Goal: Information Seeking & Learning: Learn about a topic

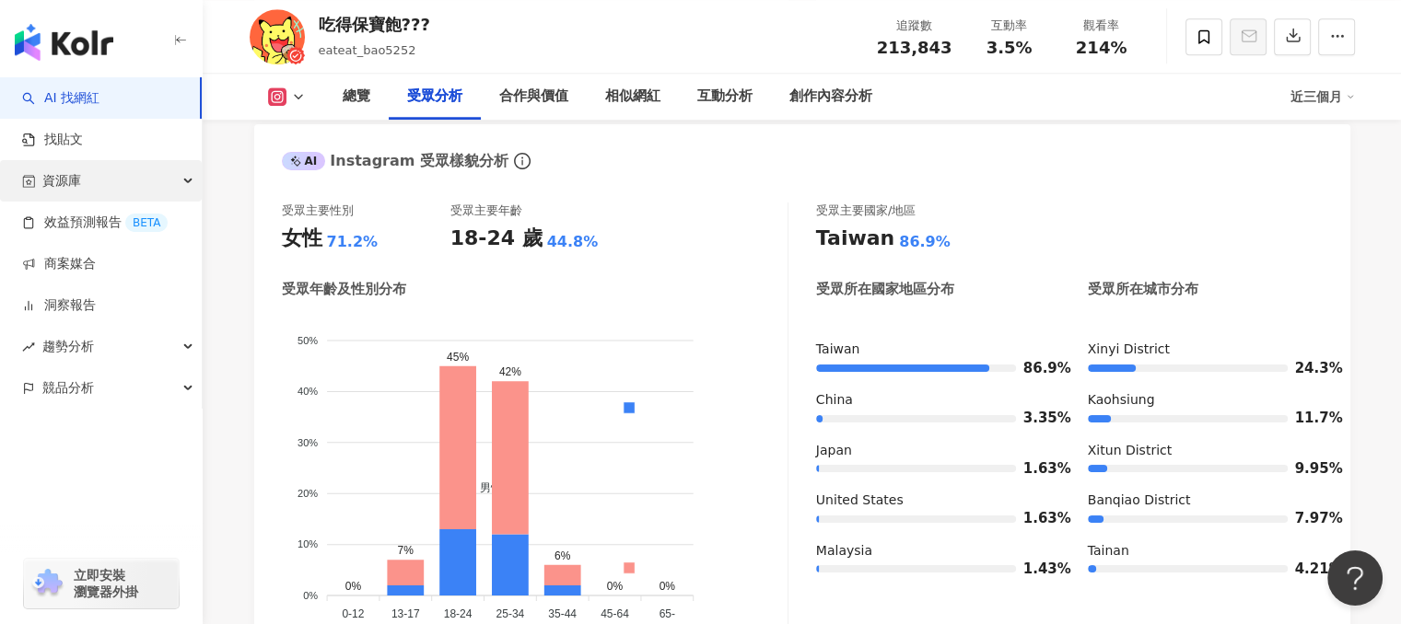
click at [99, 181] on div "資源庫" at bounding box center [101, 180] width 202 height 41
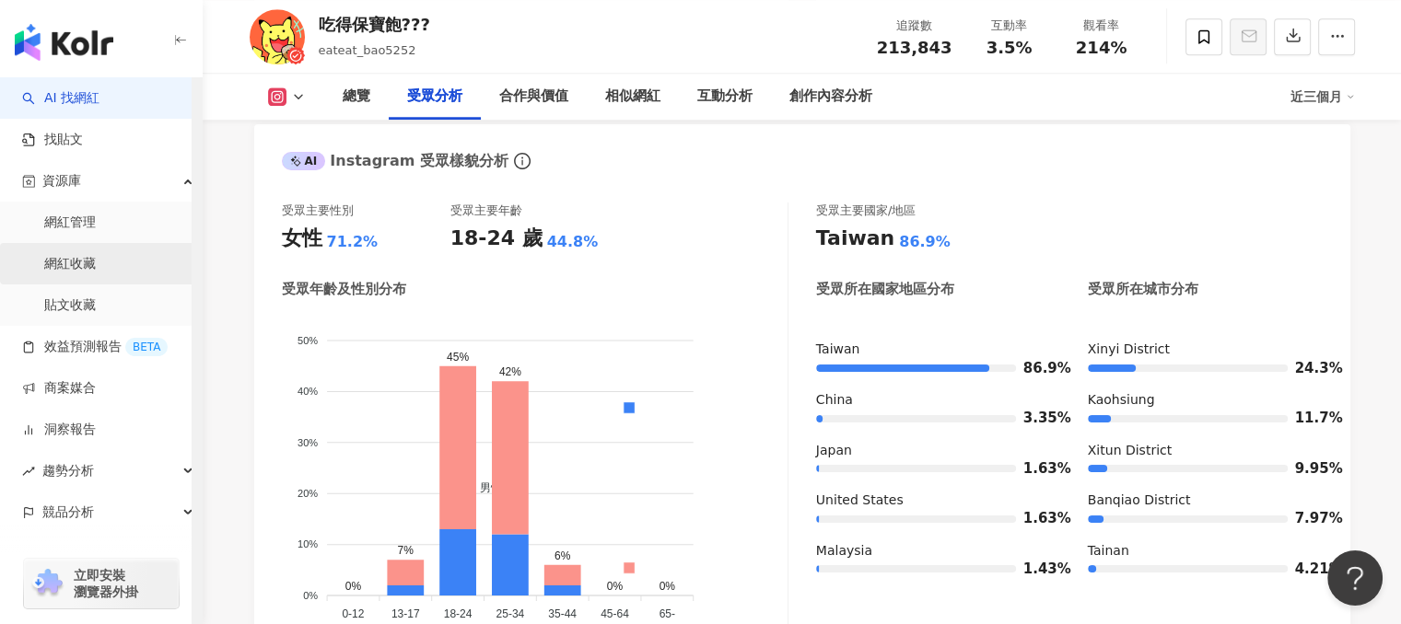
click at [96, 263] on link "網紅收藏" at bounding box center [70, 264] width 52 height 18
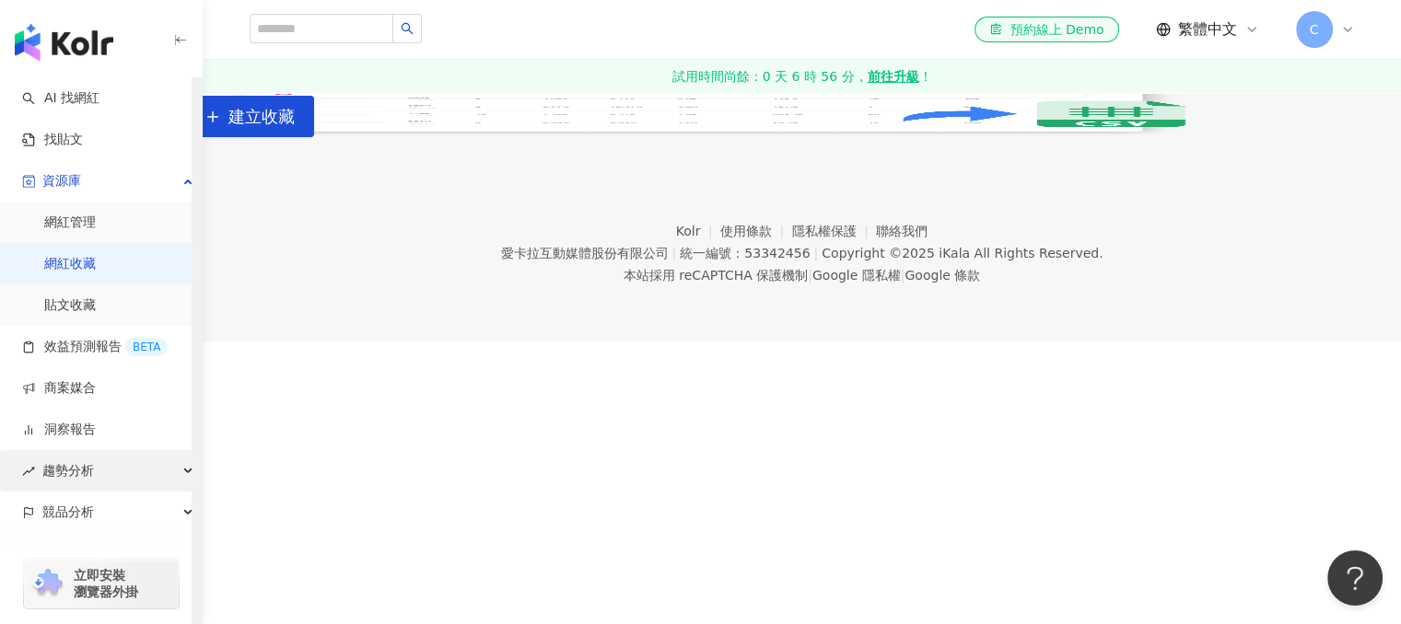
click at [109, 461] on div "趨勢分析" at bounding box center [101, 470] width 202 height 41
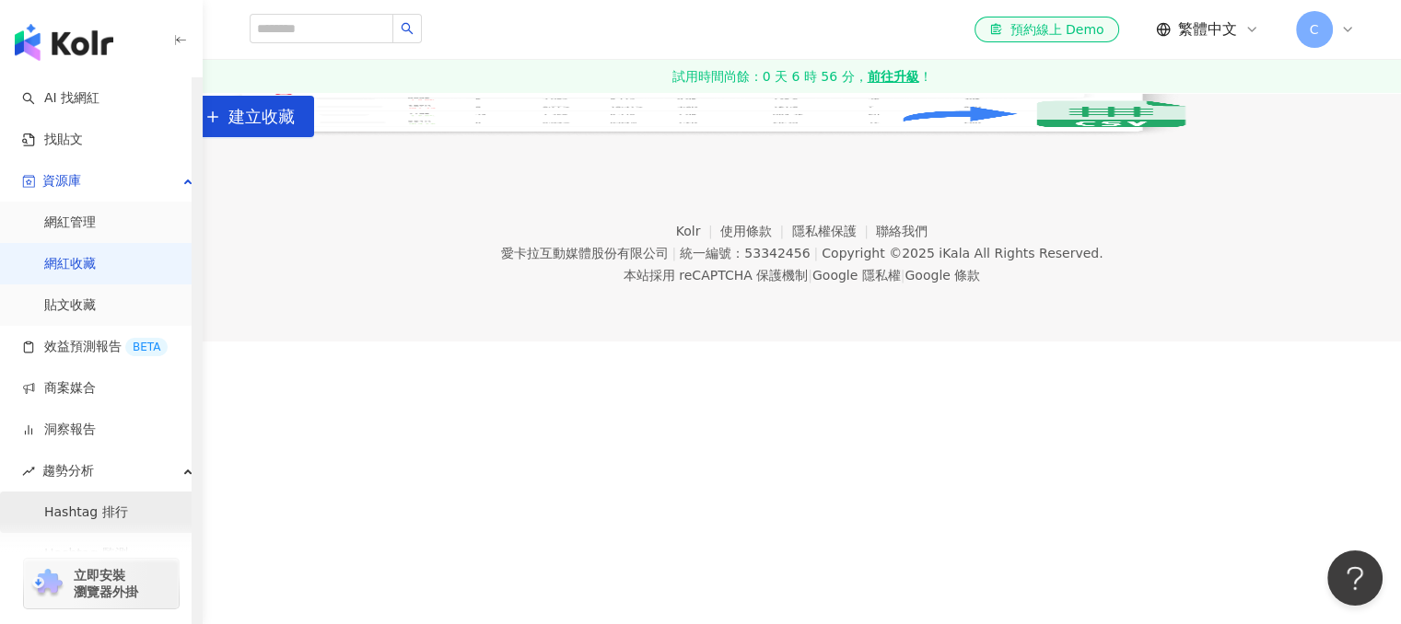
click at [114, 519] on link "Hashtag 排行" at bounding box center [86, 513] width 84 height 18
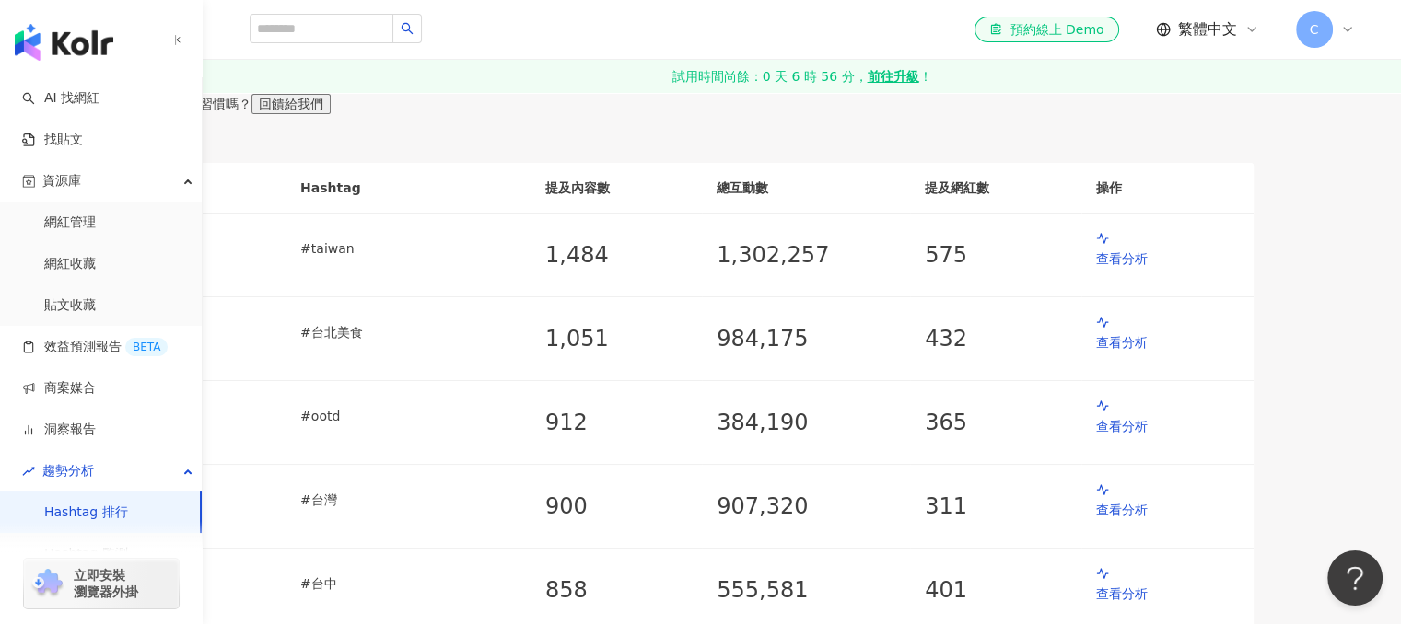
click at [1327, 41] on span "C" at bounding box center [1314, 29] width 37 height 37
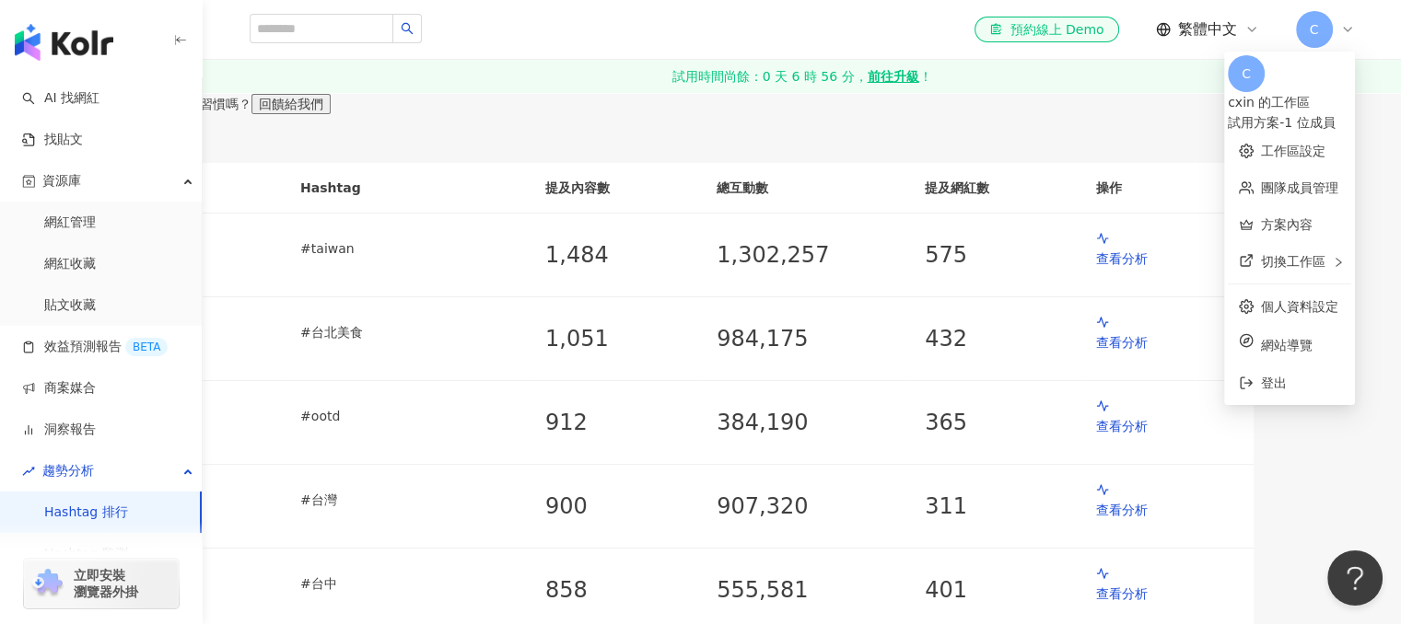
click at [1322, 30] on span "C" at bounding box center [1314, 29] width 37 height 37
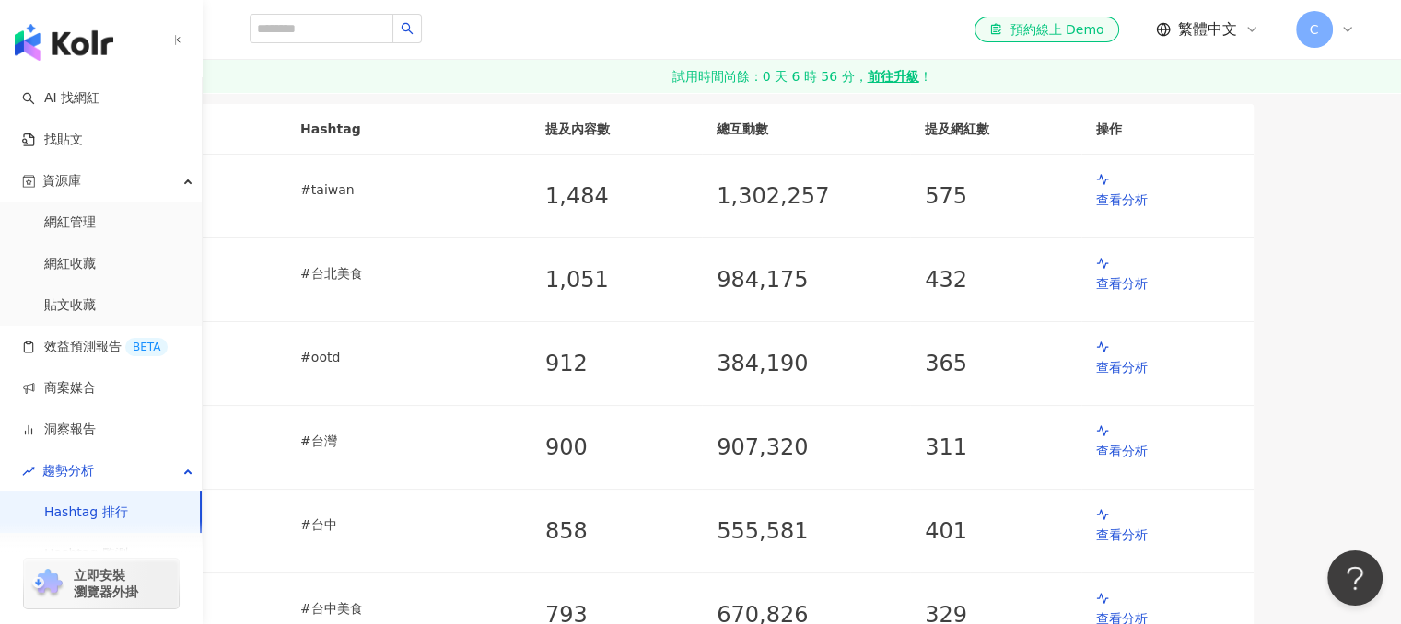
scroll to position [184, 0]
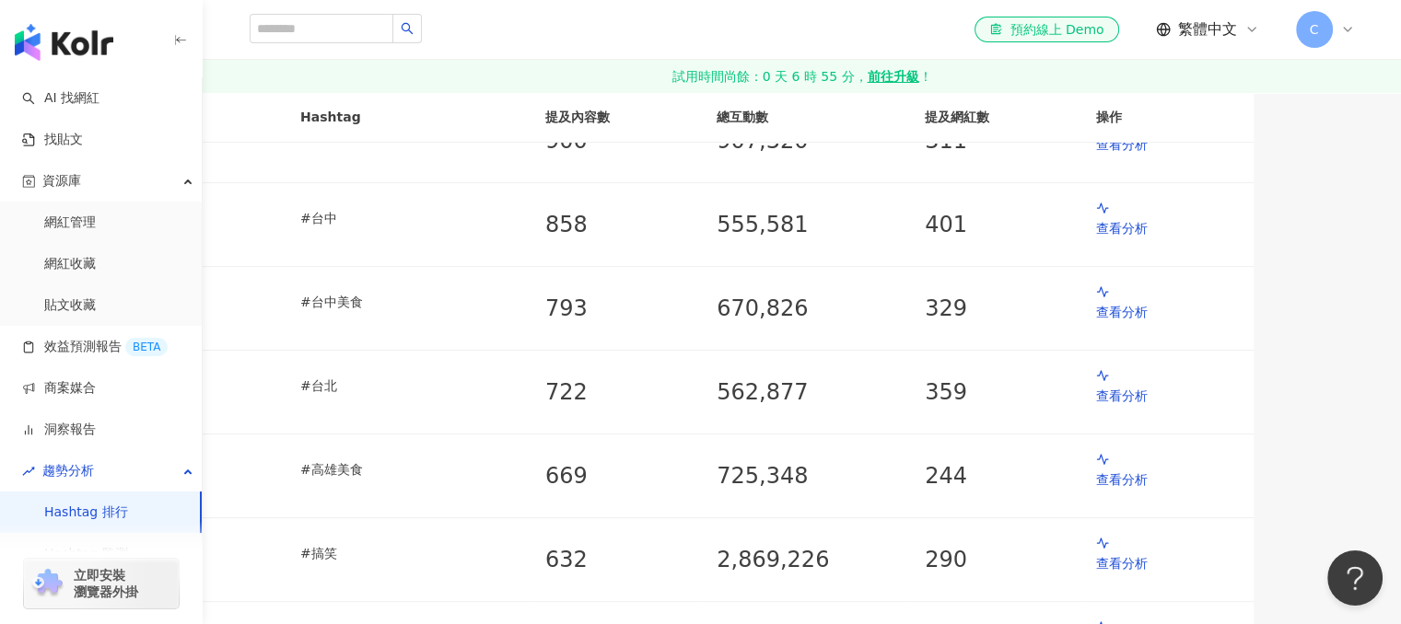
scroll to position [368, 0]
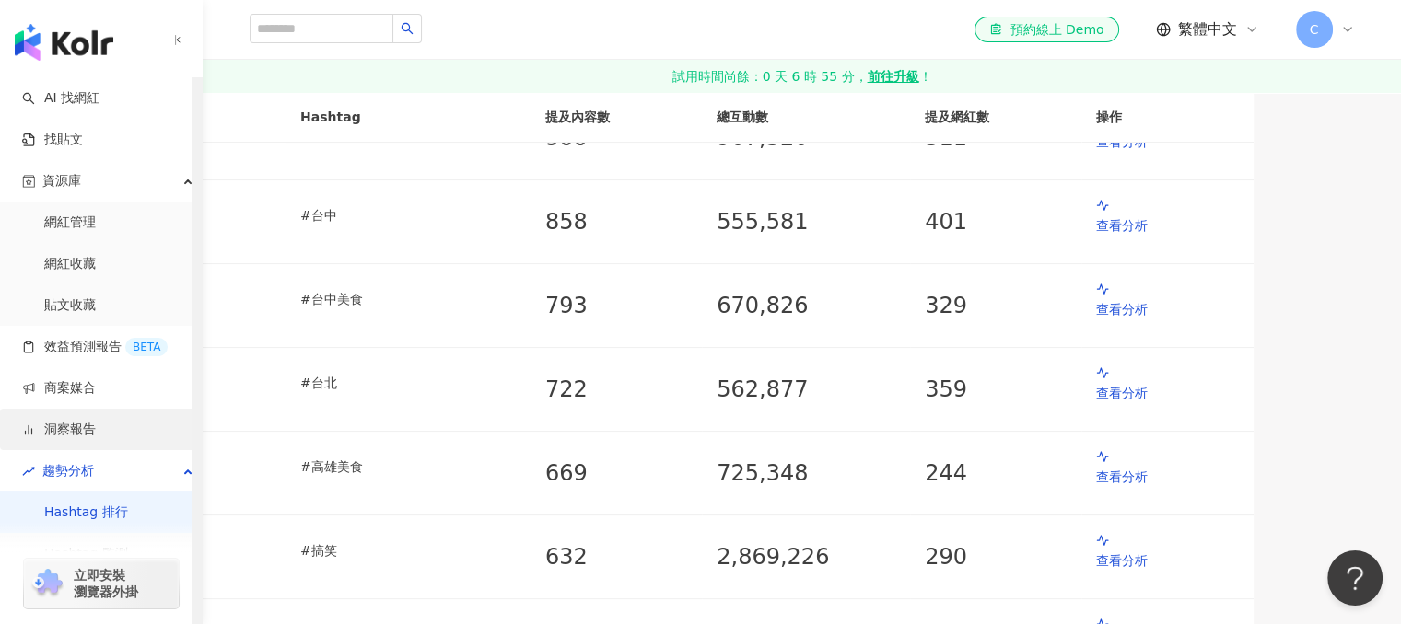
click at [70, 430] on link "洞察報告" at bounding box center [59, 430] width 74 height 18
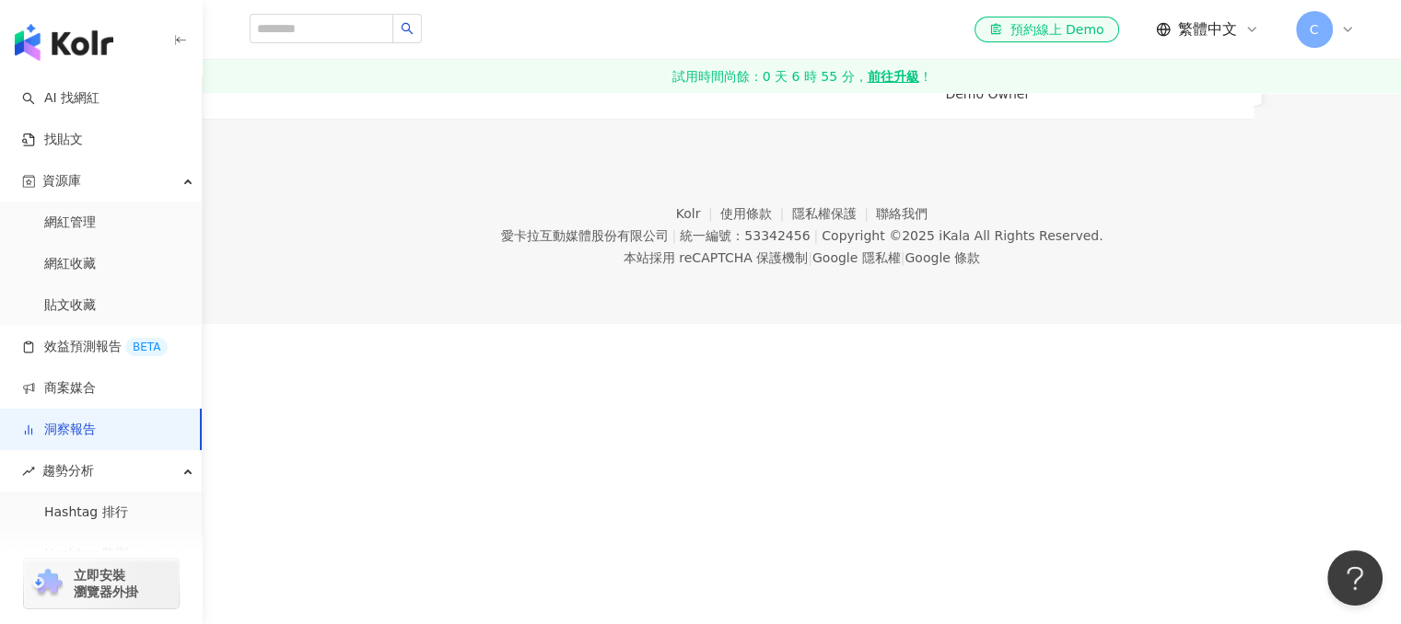
scroll to position [276, 0]
click at [355, 94] on div "Demo Demo 用" at bounding box center [259, 83] width 192 height 21
click at [1193, 94] on div "查看" at bounding box center [1180, 87] width 26 height 13
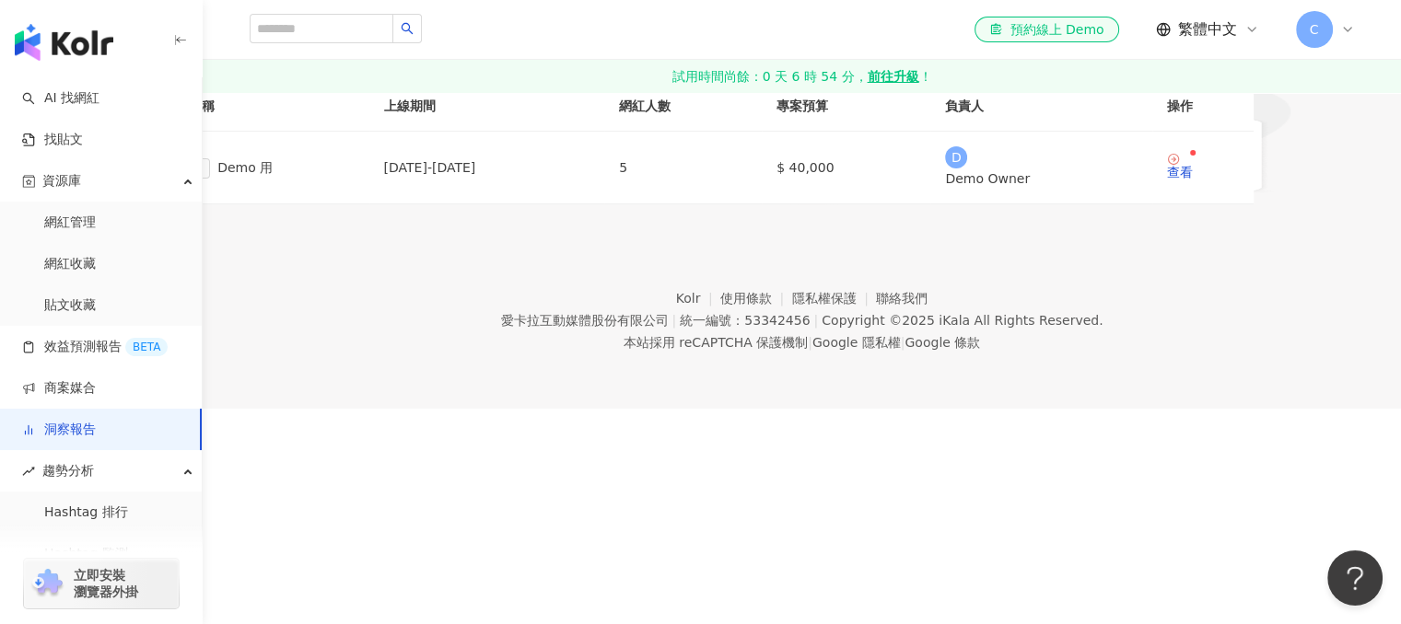
click at [239, 70] on span "建立報告" at bounding box center [214, 62] width 52 height 15
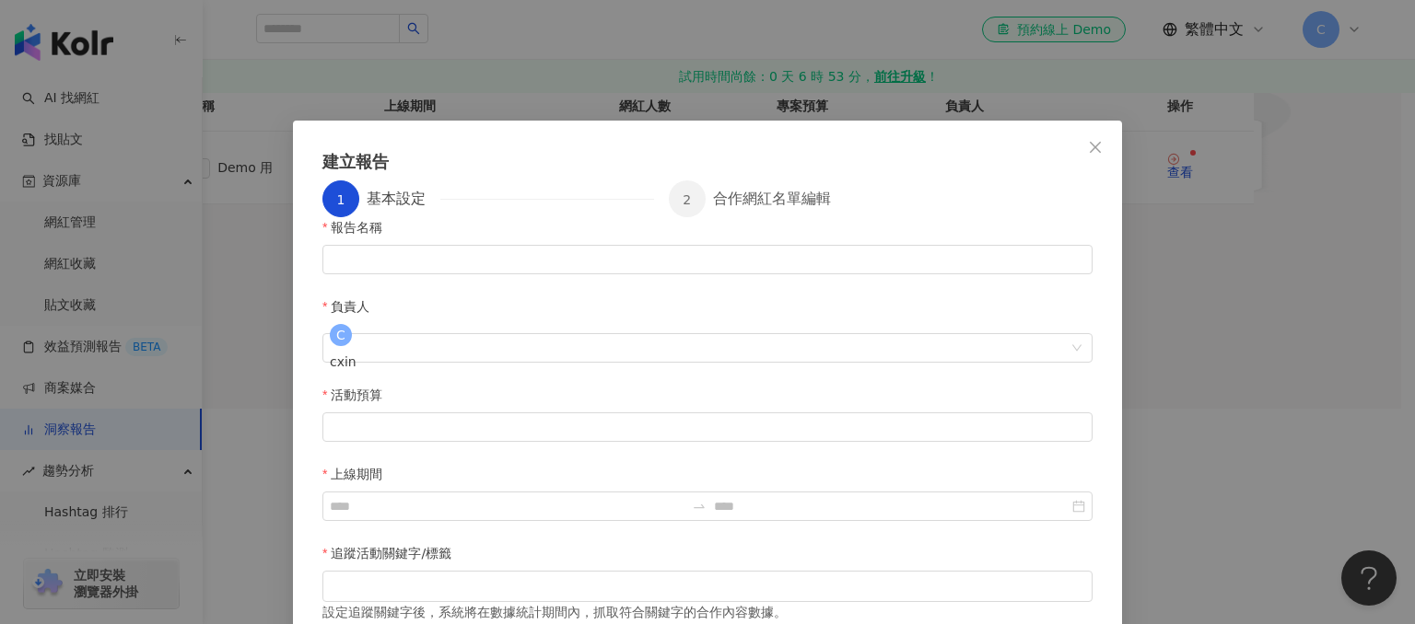
scroll to position [31, 0]
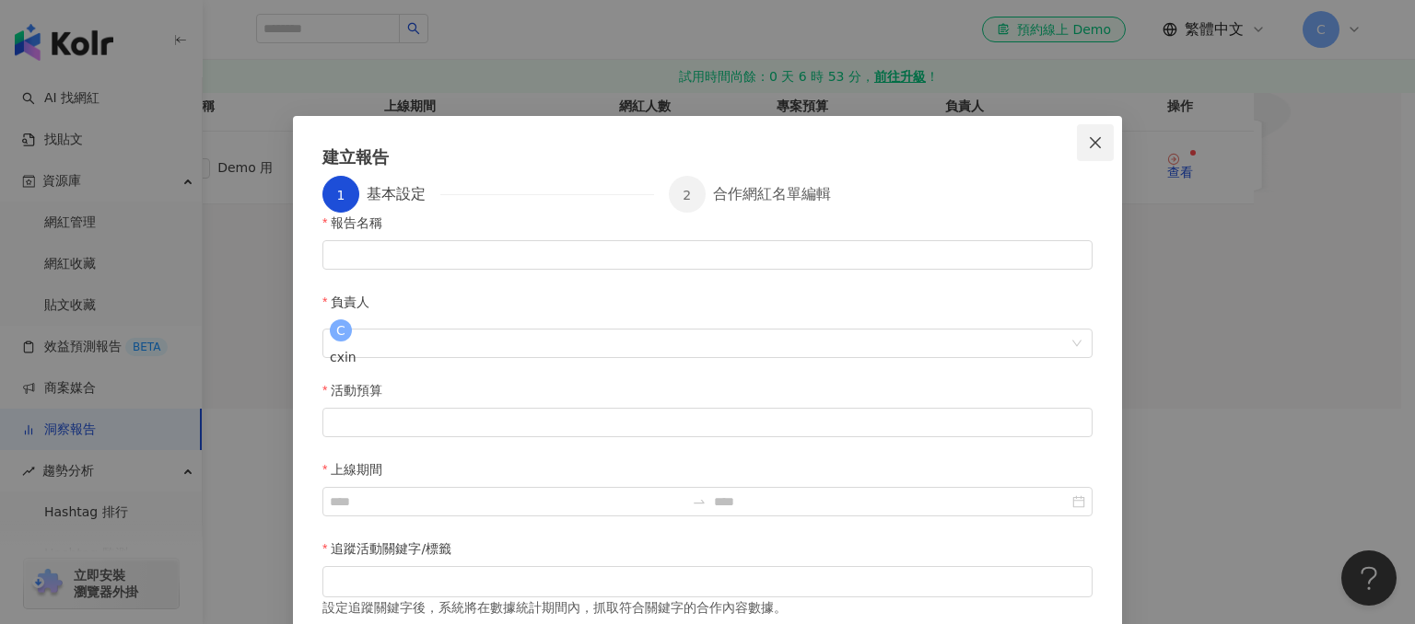
click at [1090, 140] on icon "close" at bounding box center [1095, 141] width 11 height 11
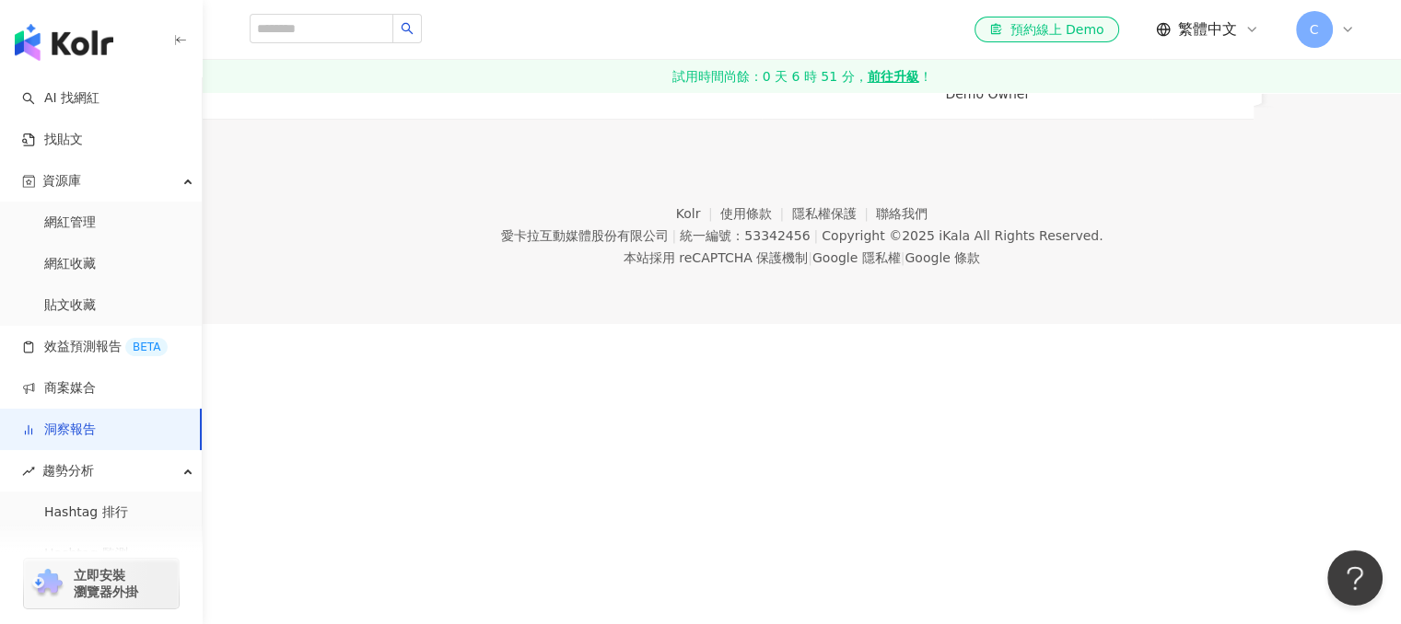
scroll to position [276, 0]
click at [1245, 120] on td "查看" at bounding box center [1202, 83] width 101 height 73
click at [1193, 94] on link "查看" at bounding box center [1180, 80] width 26 height 27
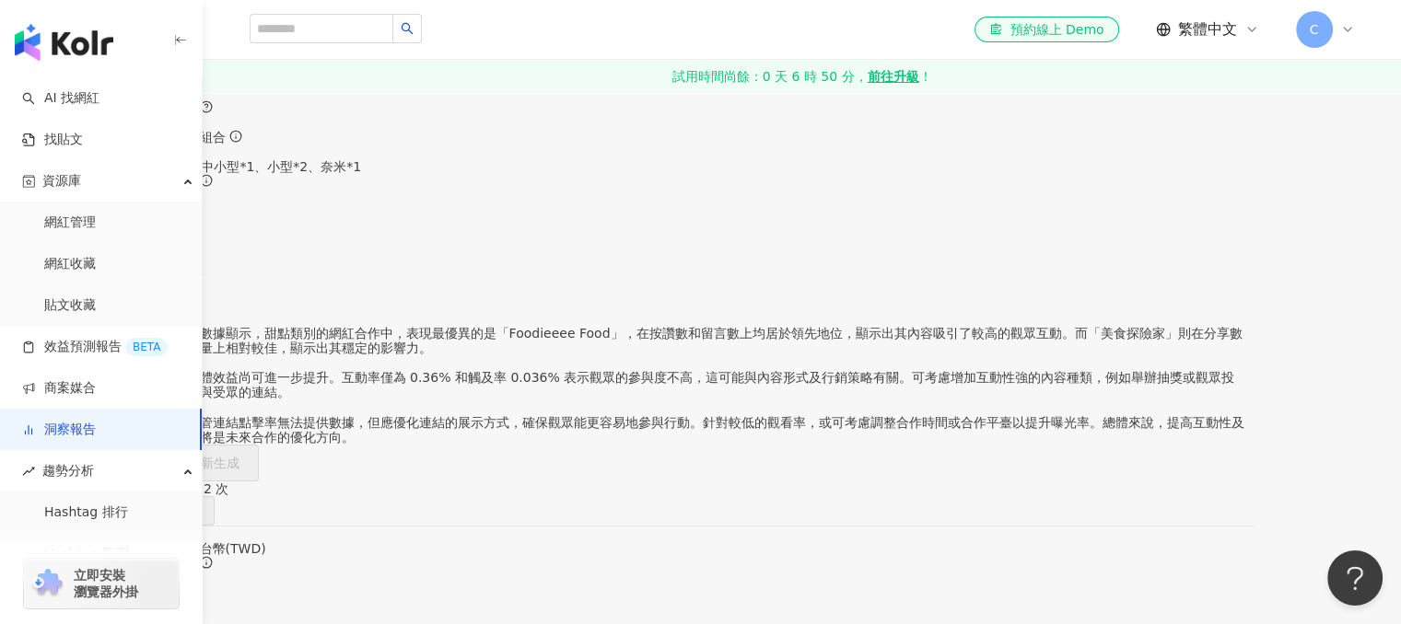
scroll to position [184, 0]
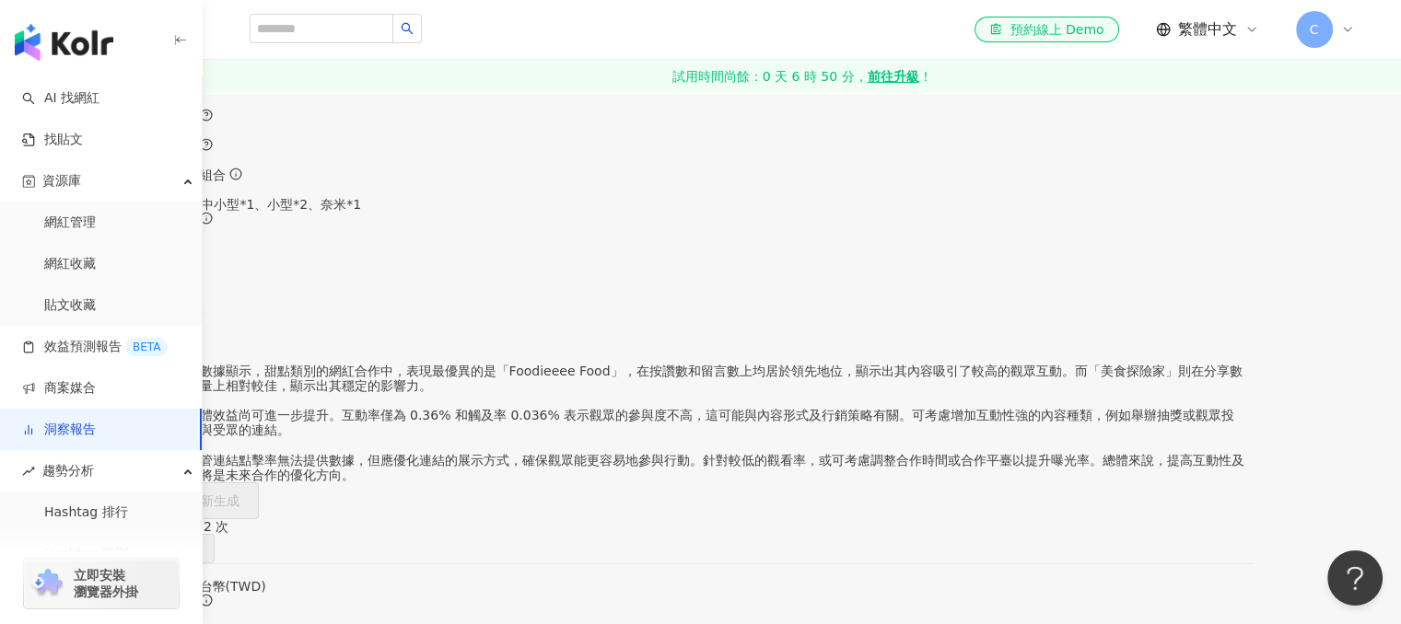
click at [242, 181] on icon at bounding box center [235, 174] width 13 height 13
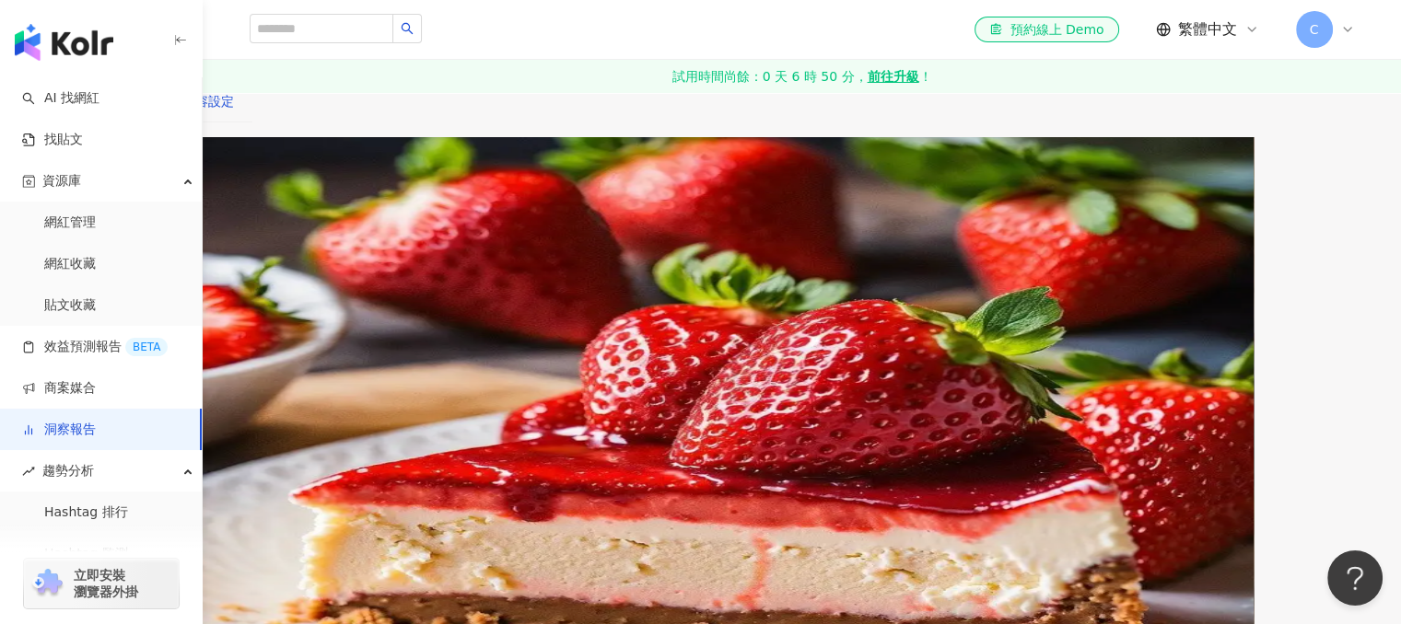
click at [234, 111] on div "內容設定" at bounding box center [208, 101] width 52 height 20
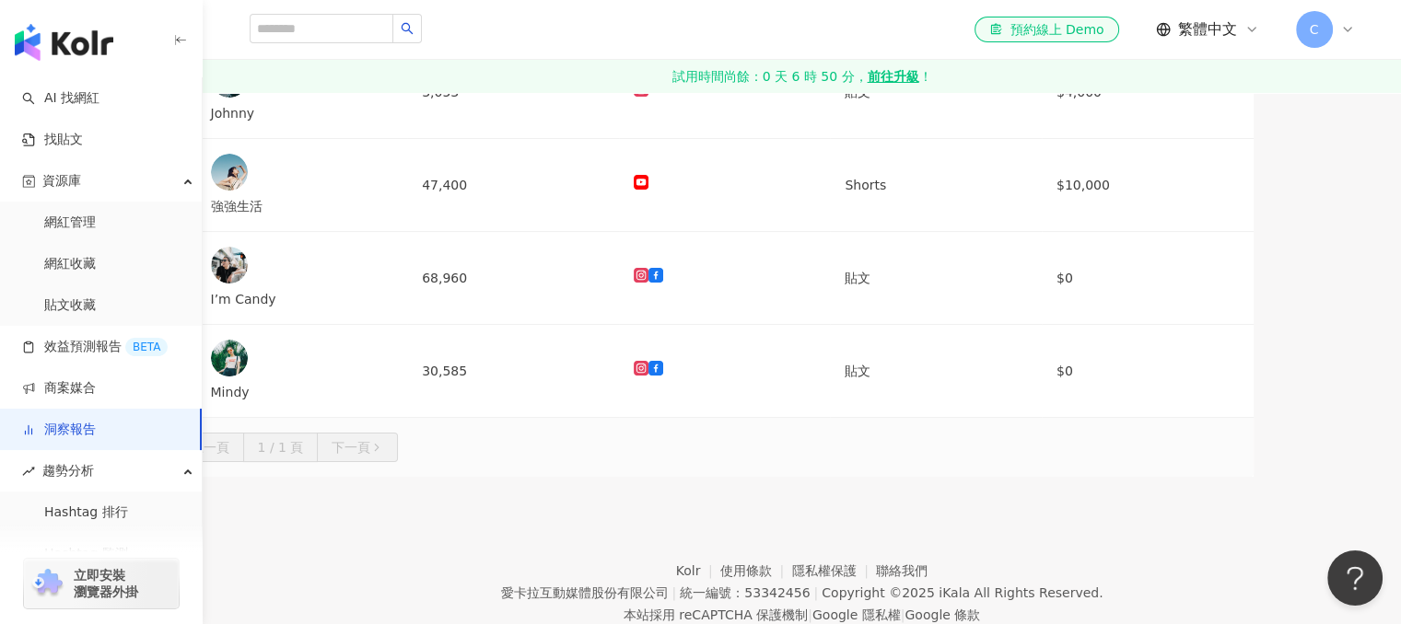
scroll to position [276, 0]
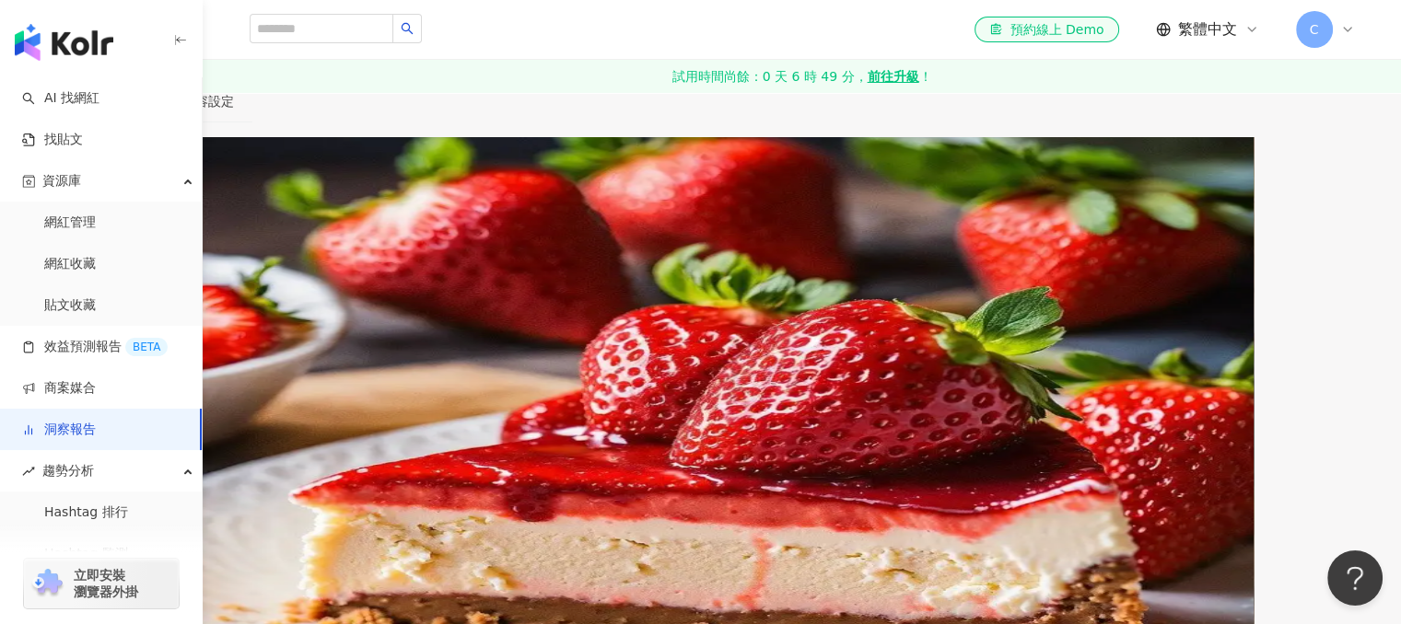
click at [70, 111] on div "洞察總覽" at bounding box center [44, 101] width 52 height 20
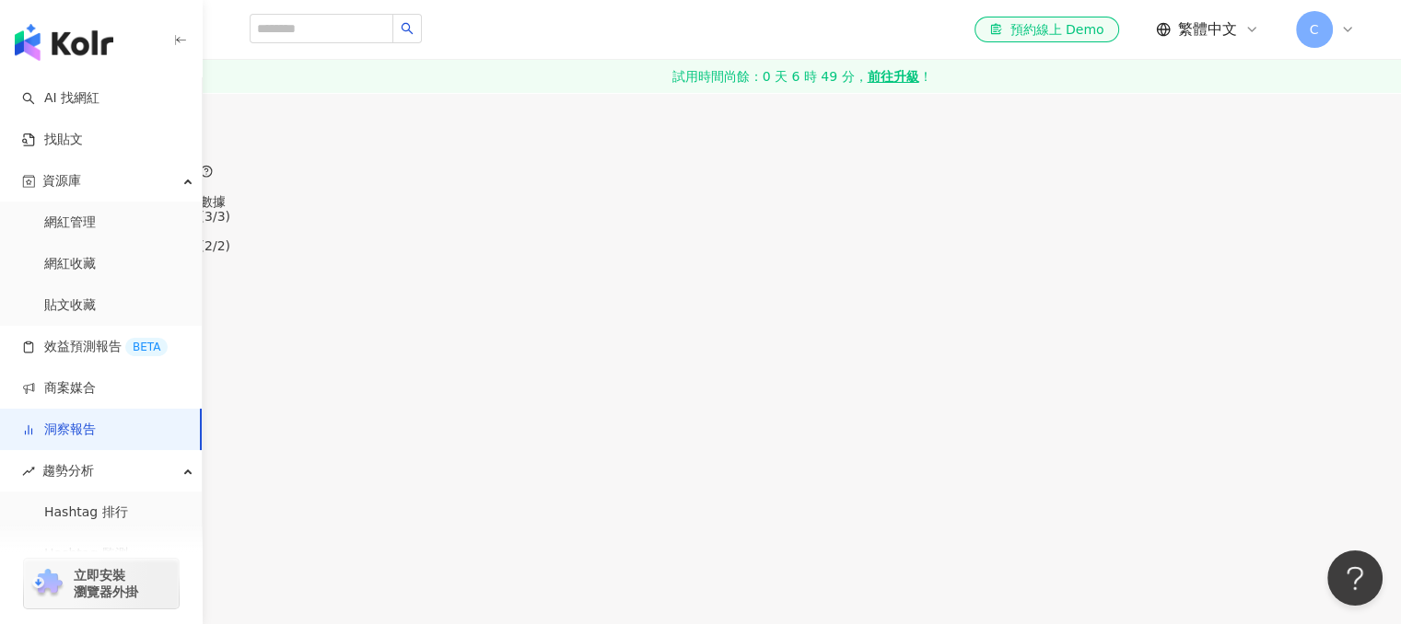
scroll to position [737, 0]
click at [978, 219] on div "社群平台 ( 3 / 3 )" at bounding box center [700, 211] width 1105 height 15
click at [984, 234] on div "社群平台 ( 3 / 3 )" at bounding box center [700, 218] width 1105 height 29
click at [1129, 249] on div "貼文類型 ( 2 / 2 )" at bounding box center [700, 241] width 1105 height 15
click at [1142, 249] on div "貼文類型 ( 2 / 2 )" at bounding box center [700, 241] width 1105 height 15
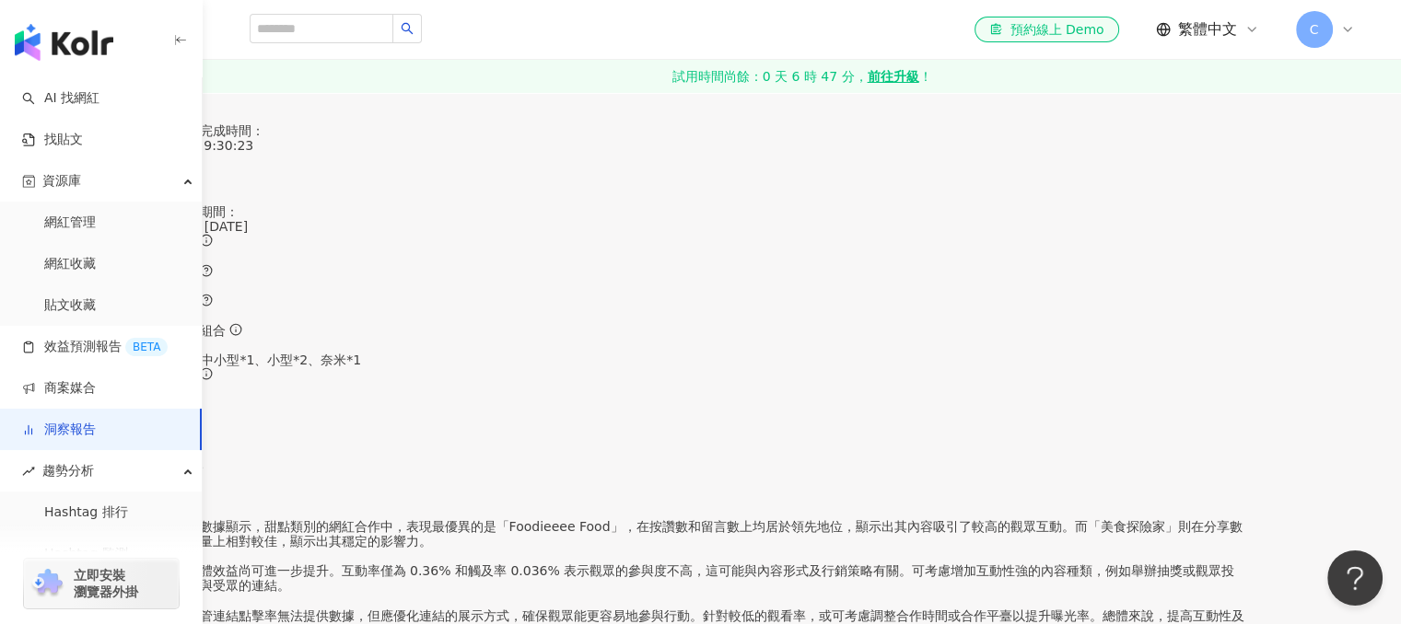
scroll to position [0, 0]
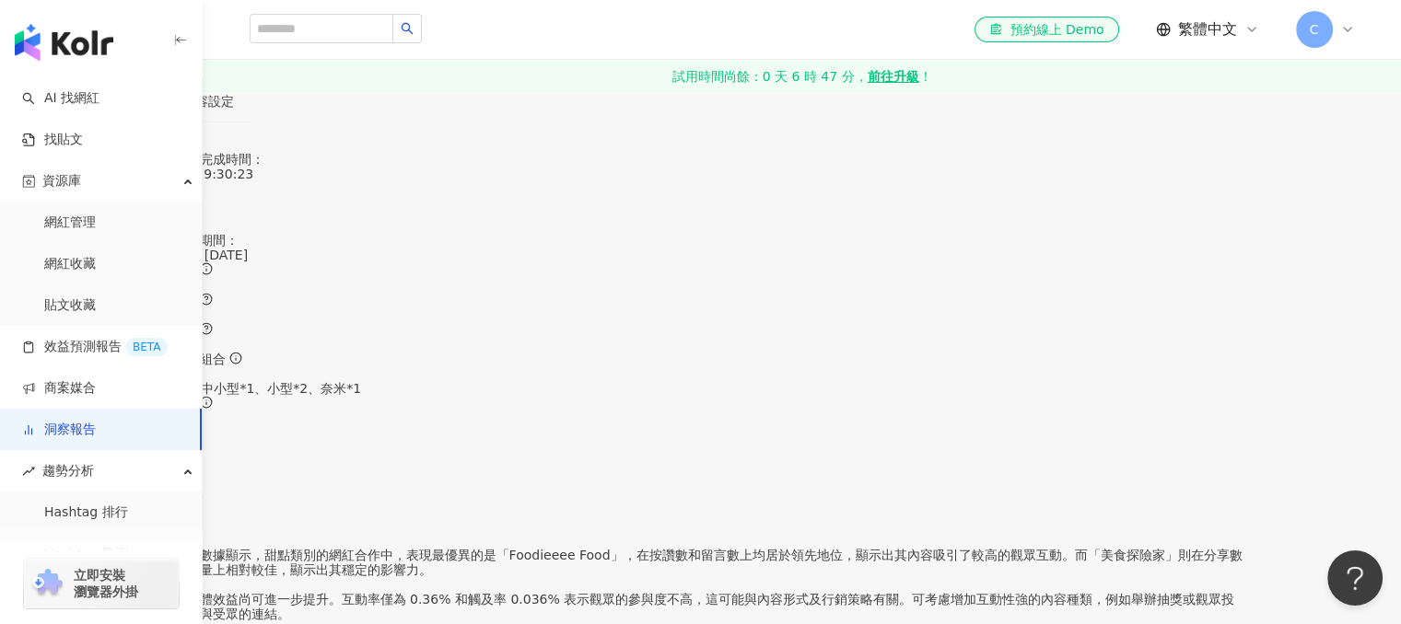
click at [146, 111] on div "貼文牆" at bounding box center [126, 101] width 39 height 20
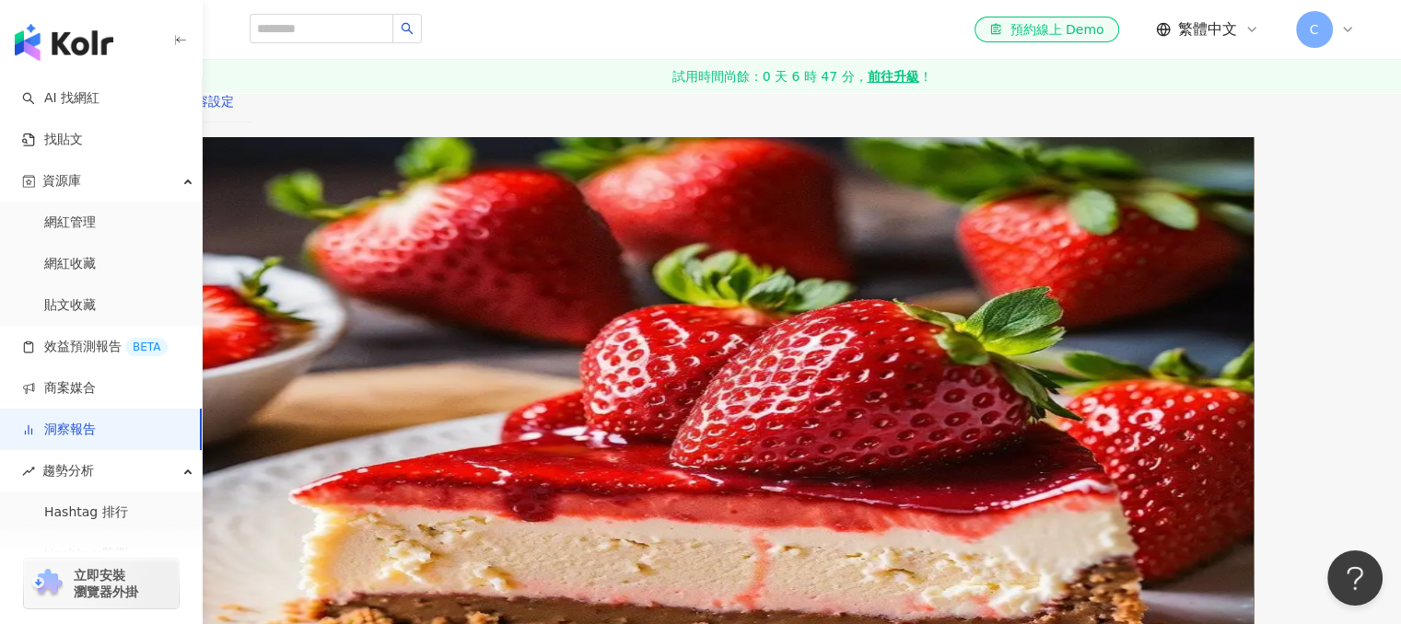
click at [234, 111] on div "內容設定" at bounding box center [208, 101] width 52 height 20
click at [70, 111] on div "洞察總覽" at bounding box center [44, 101] width 52 height 20
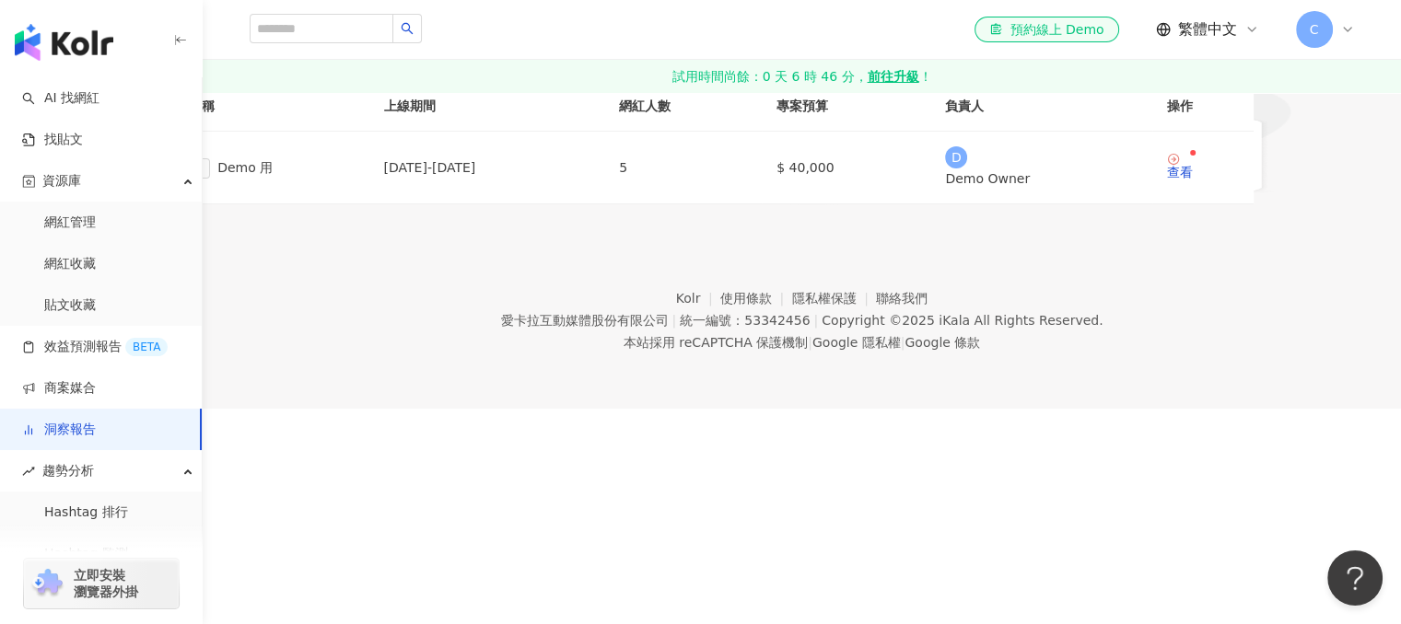
click at [239, 70] on span "建立報告" at bounding box center [214, 62] width 52 height 15
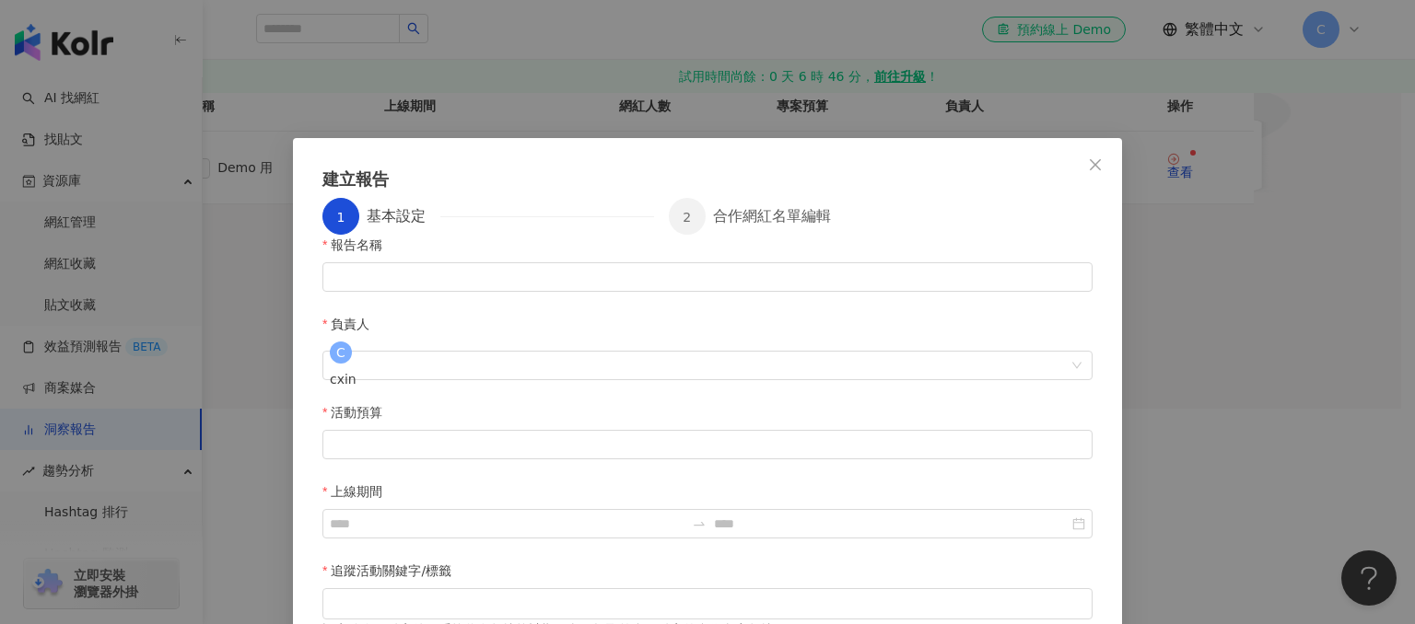
scroll to position [31, 0]
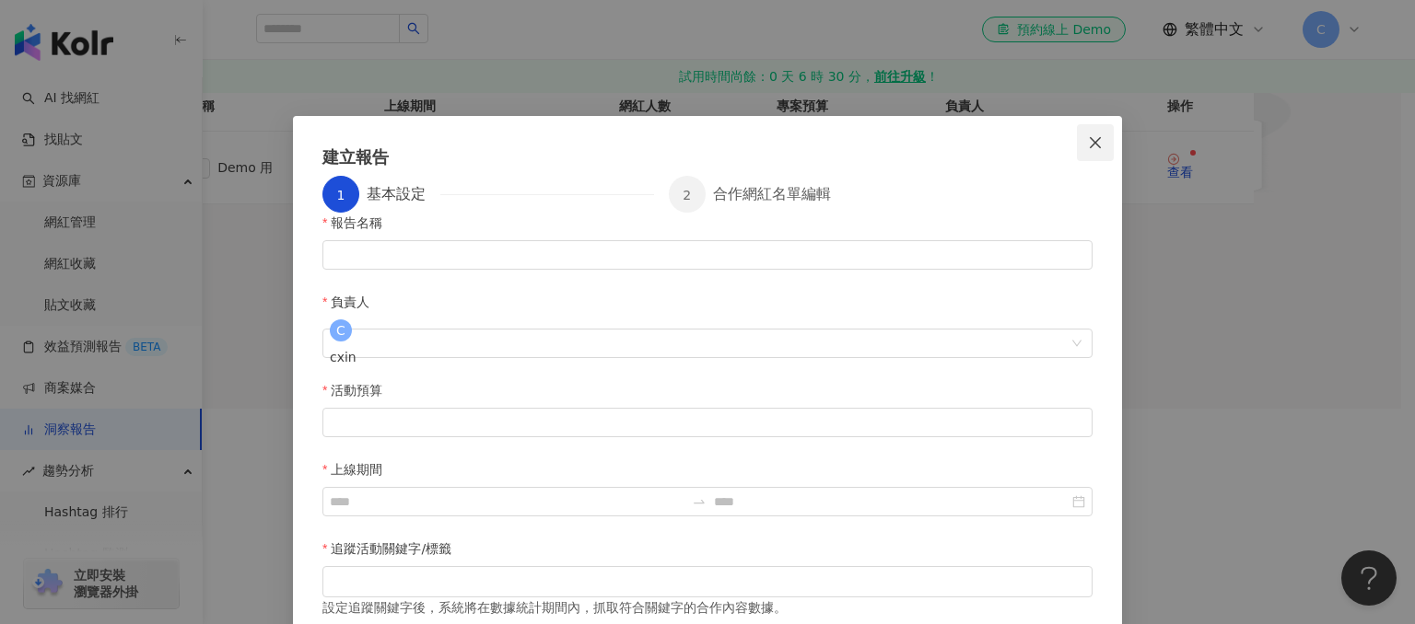
click at [1091, 144] on icon "close" at bounding box center [1095, 142] width 15 height 15
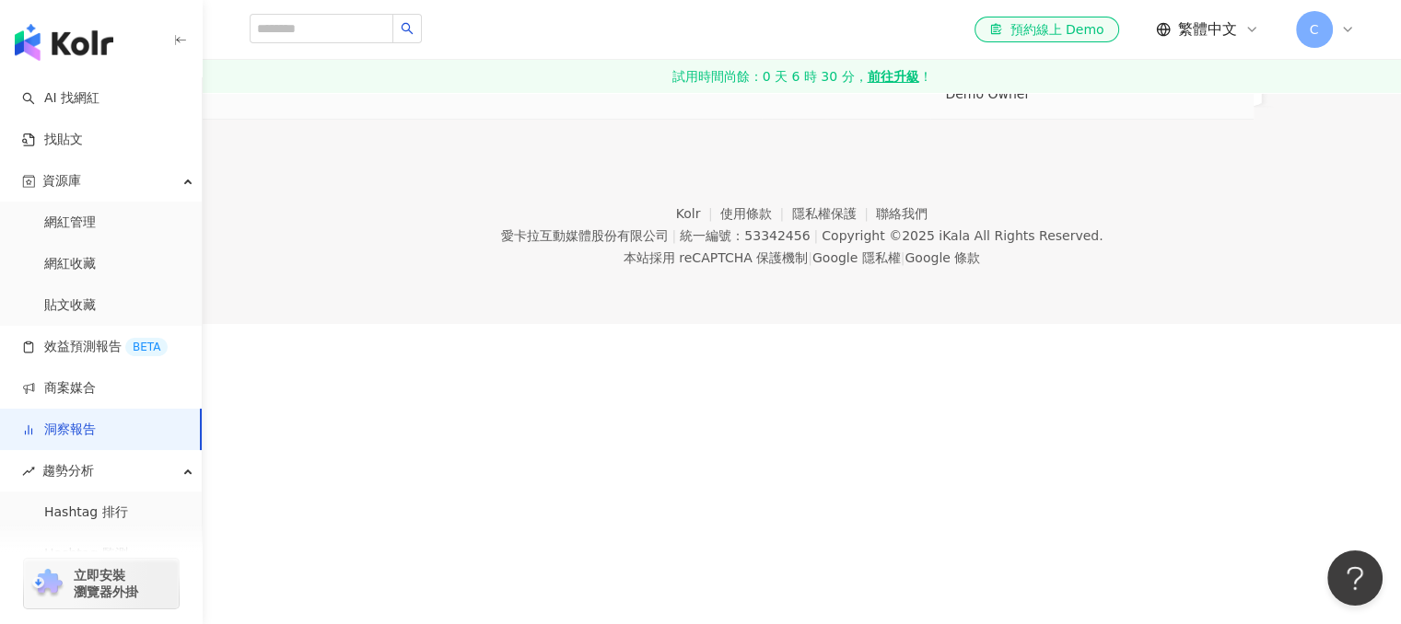
scroll to position [362, 0]
click at [1193, 94] on div "查看" at bounding box center [1180, 87] width 26 height 13
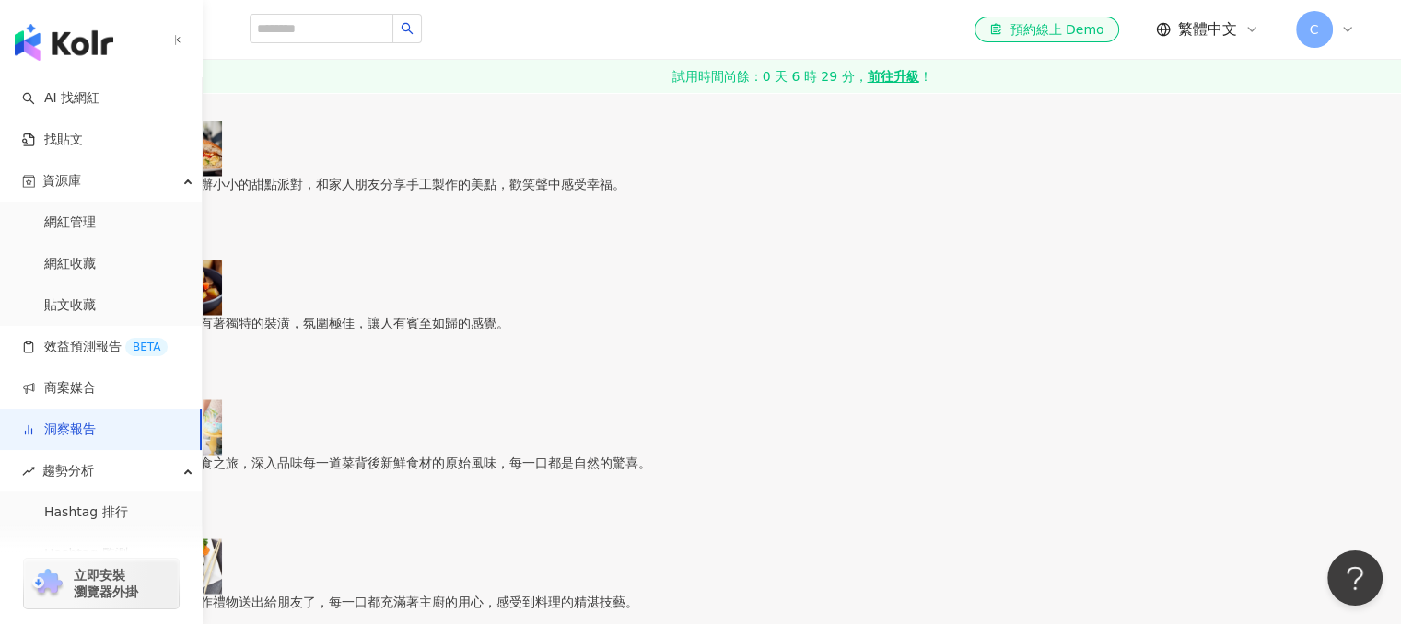
scroll to position [3408, 0]
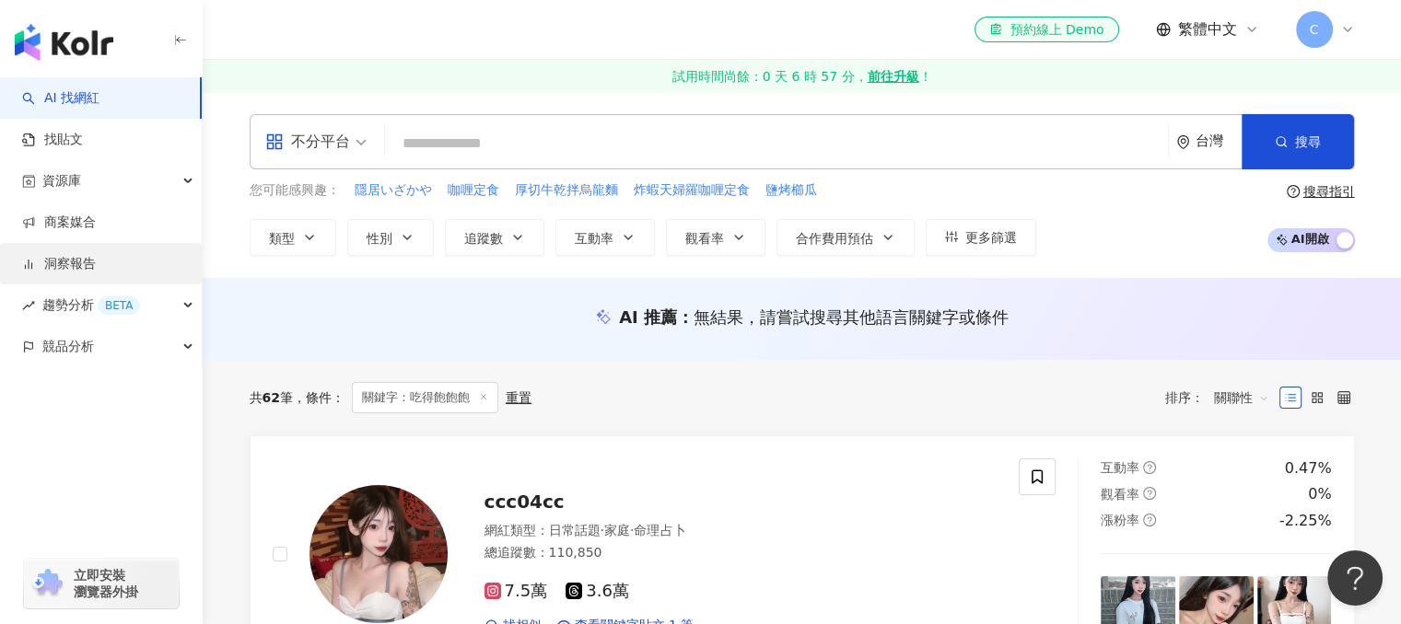
click at [76, 265] on link "洞察報告" at bounding box center [59, 264] width 74 height 18
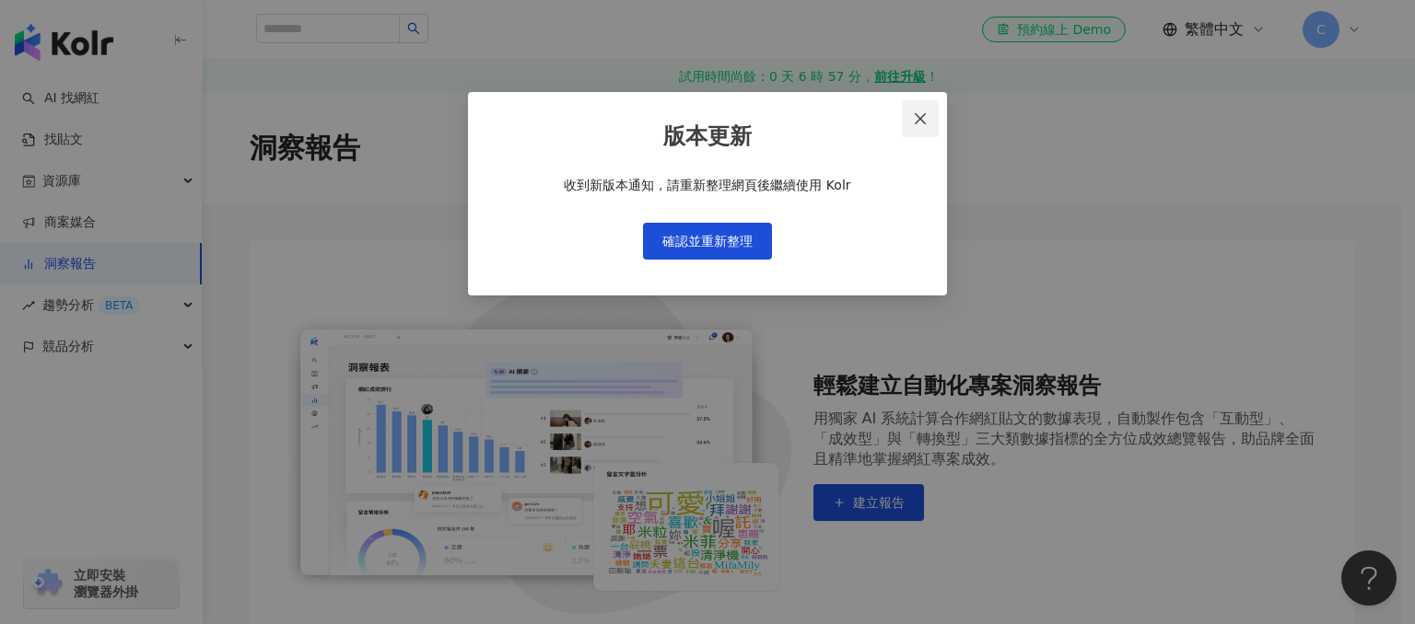
click at [909, 118] on span "Close" at bounding box center [920, 118] width 37 height 15
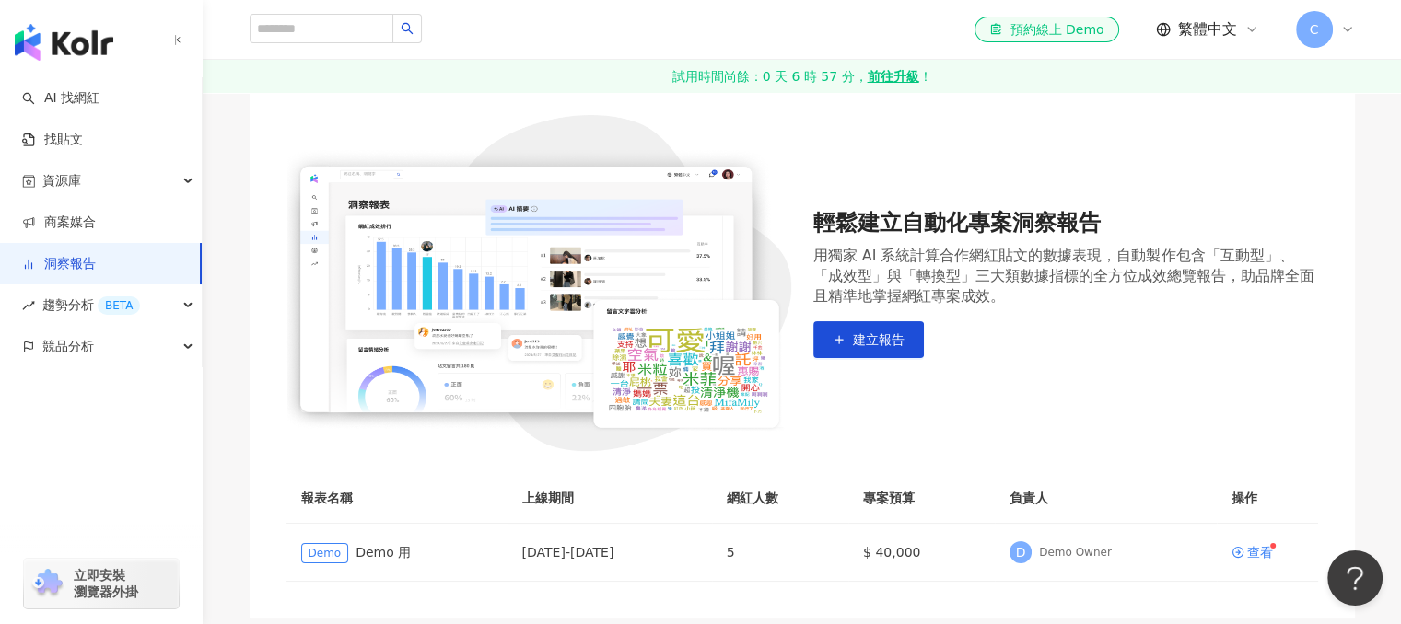
scroll to position [276, 0]
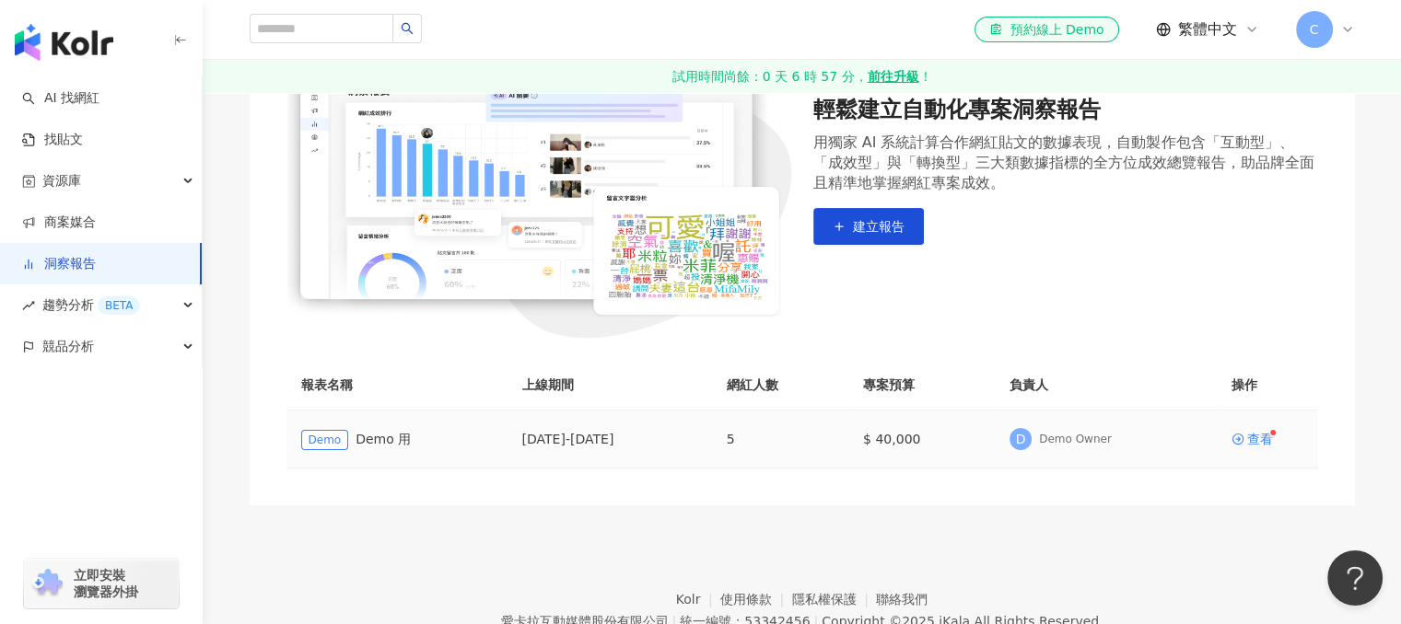
click at [364, 438] on div "Demo Demo 用" at bounding box center [397, 439] width 192 height 21
click at [330, 437] on span "Demo" at bounding box center [325, 440] width 48 height 20
click at [582, 441] on div "[DATE] - [DATE]" at bounding box center [609, 439] width 175 height 20
